Goal: Task Accomplishment & Management: Manage account settings

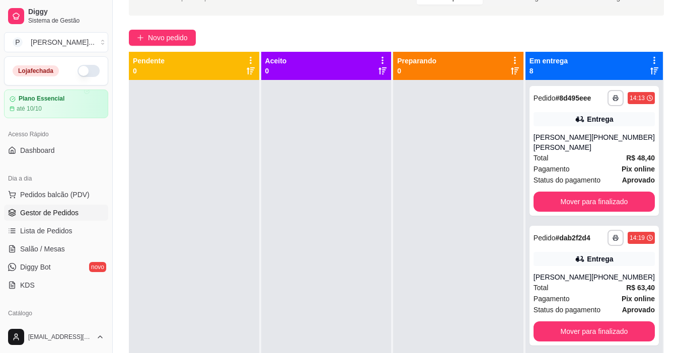
scroll to position [494, 0]
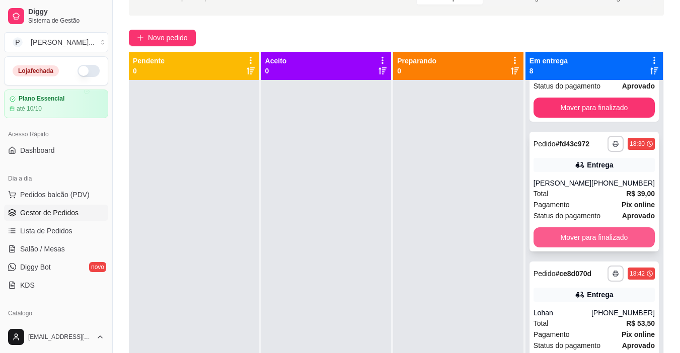
click at [590, 227] on button "Mover para finalizado" at bounding box center [594, 237] width 121 height 20
click at [587, 228] on button "Mover para finalizado" at bounding box center [594, 238] width 118 height 20
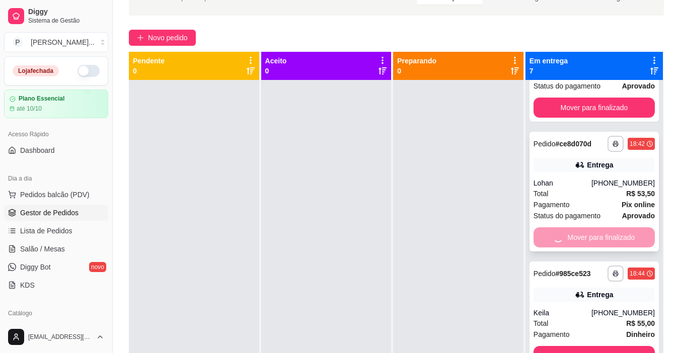
scroll to position [435, 0]
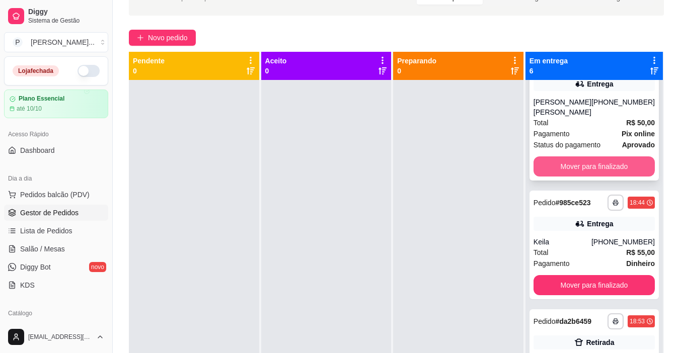
click at [583, 159] on button "Mover para finalizado" at bounding box center [594, 167] width 121 height 20
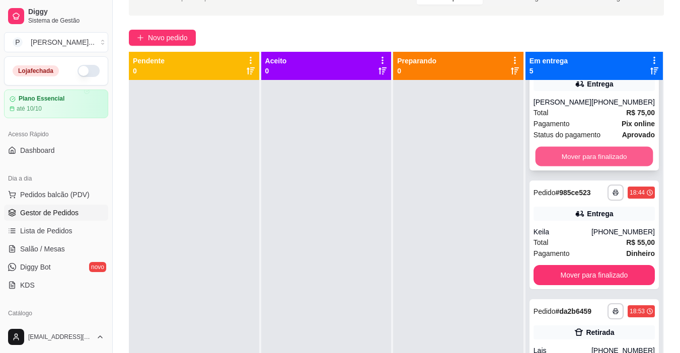
click at [583, 159] on button "Mover para finalizado" at bounding box center [594, 157] width 118 height 20
click at [583, 161] on button "Mover para finalizado" at bounding box center [594, 156] width 121 height 20
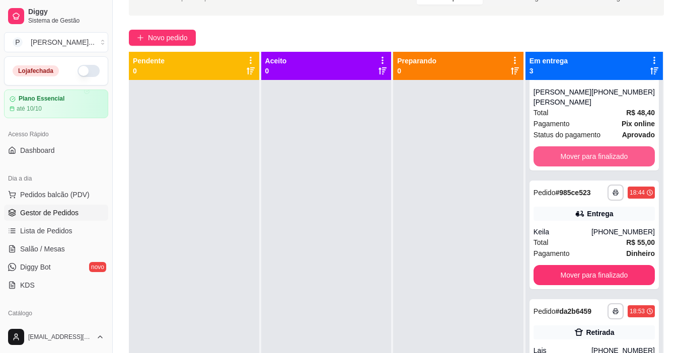
click at [583, 161] on button "Mover para finalizado" at bounding box center [594, 156] width 121 height 20
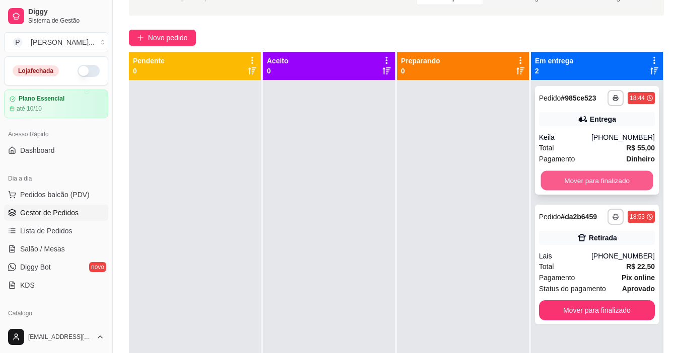
click at [586, 174] on button "Mover para finalizado" at bounding box center [597, 181] width 112 height 20
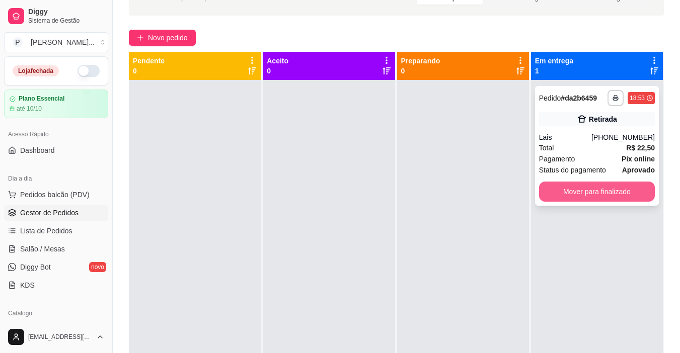
click at [591, 188] on button "Mover para finalizado" at bounding box center [597, 192] width 116 height 20
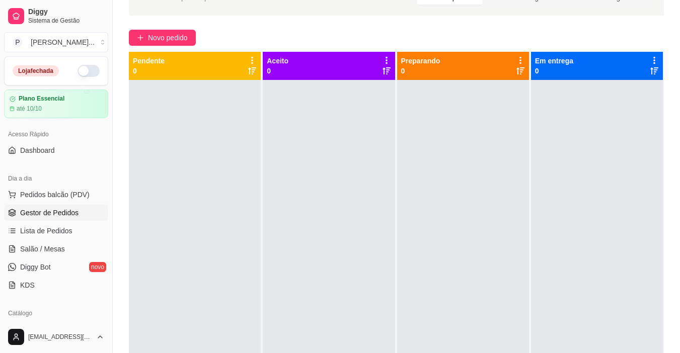
click at [78, 77] on button "button" at bounding box center [89, 71] width 22 height 12
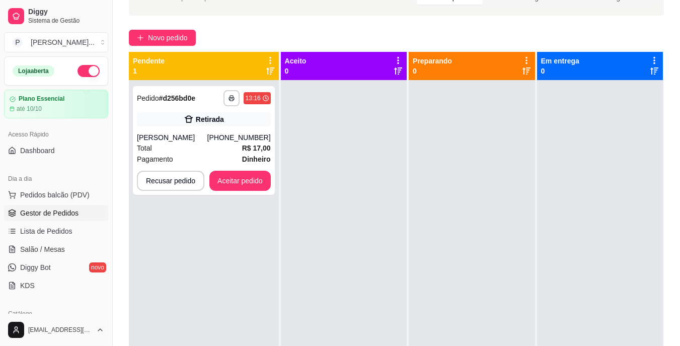
click at [157, 232] on div "**********" at bounding box center [204, 253] width 150 height 346
click at [261, 173] on button "Aceitar pedido" at bounding box center [239, 181] width 59 height 20
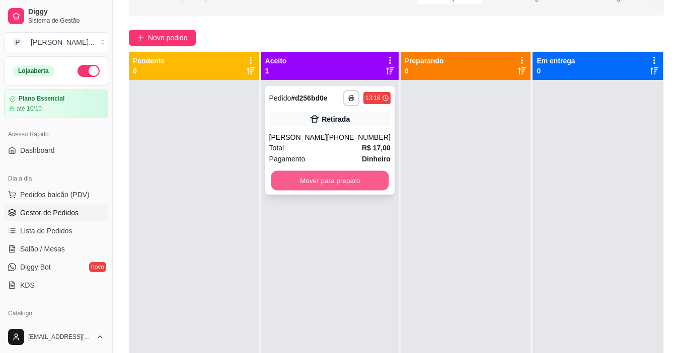
click at [273, 178] on button "Mover para preparo" at bounding box center [330, 181] width 118 height 20
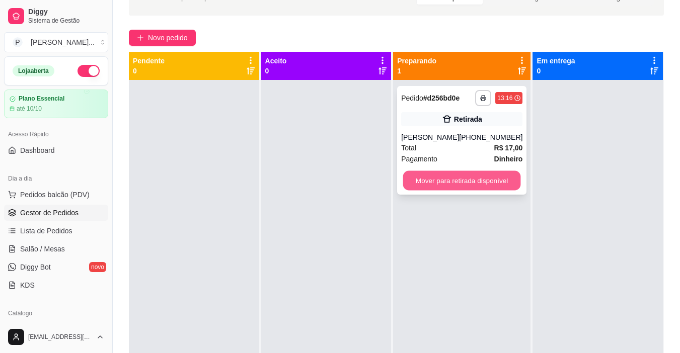
click at [432, 181] on button "Mover para retirada disponível" at bounding box center [462, 181] width 118 height 20
